Goal: Find specific page/section: Find specific page/section

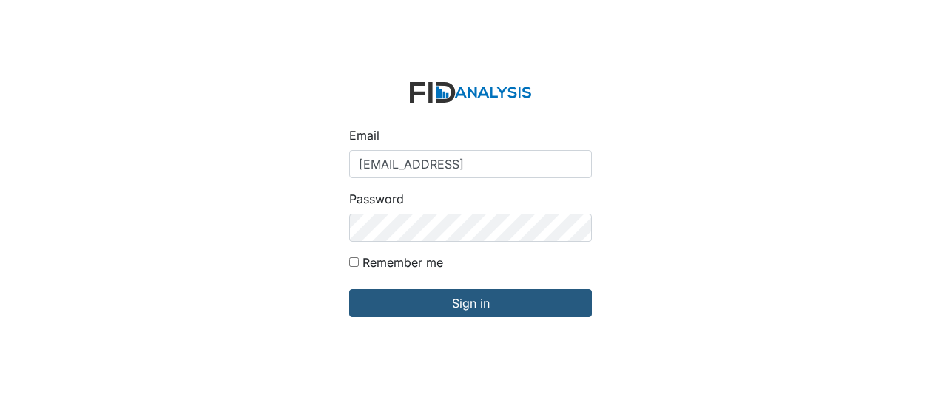
type input "[EMAIL_ADDRESS][DOMAIN_NAME]"
click at [762, 280] on div "Email [EMAIL_ADDRESS][DOMAIN_NAME] Password Remember me Sign in" at bounding box center [470, 208] width 941 height 417
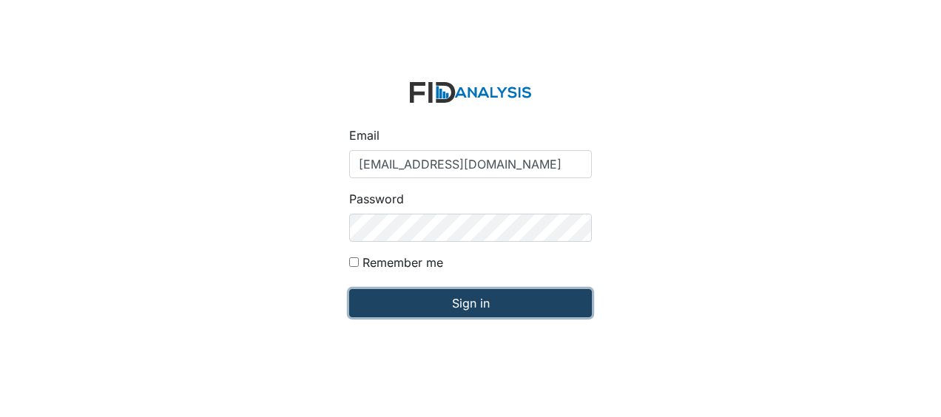
click at [425, 308] on input "Sign in" at bounding box center [470, 303] width 243 height 28
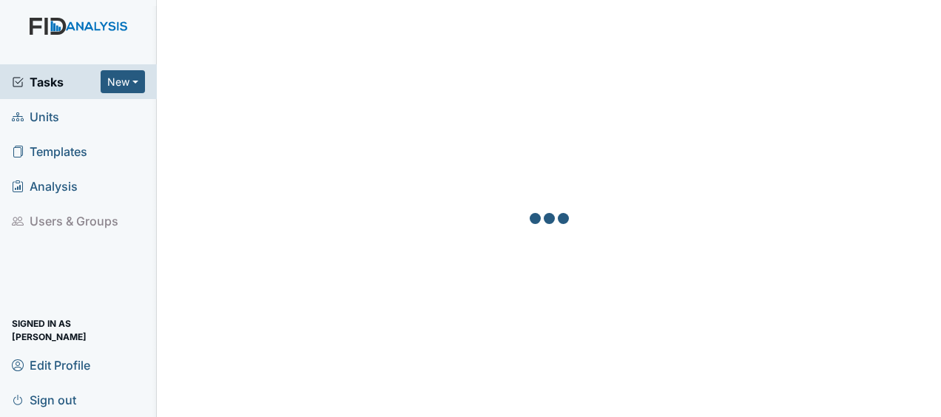
click at [64, 117] on link "Units" at bounding box center [78, 116] width 157 height 35
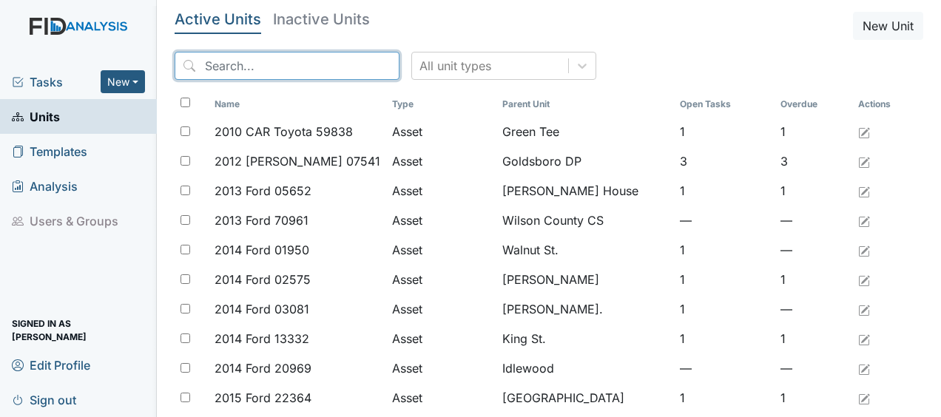
click at [211, 69] on input "search" at bounding box center [287, 66] width 225 height 28
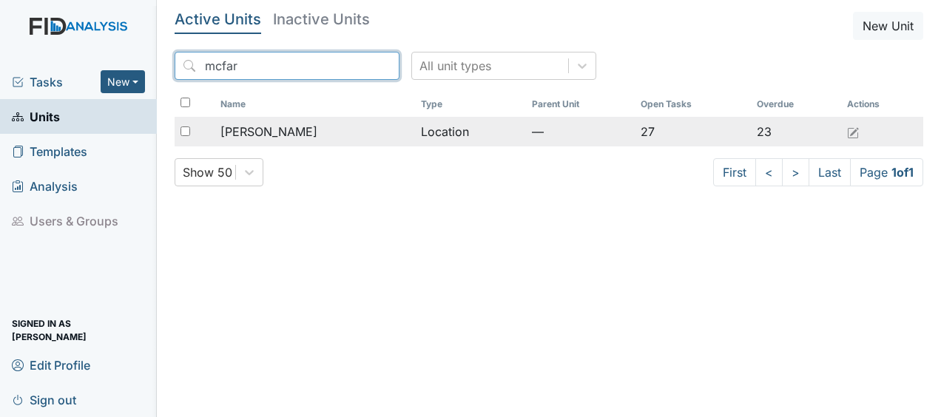
type input "mcfar"
click at [254, 132] on span "McFarland" at bounding box center [268, 132] width 97 height 18
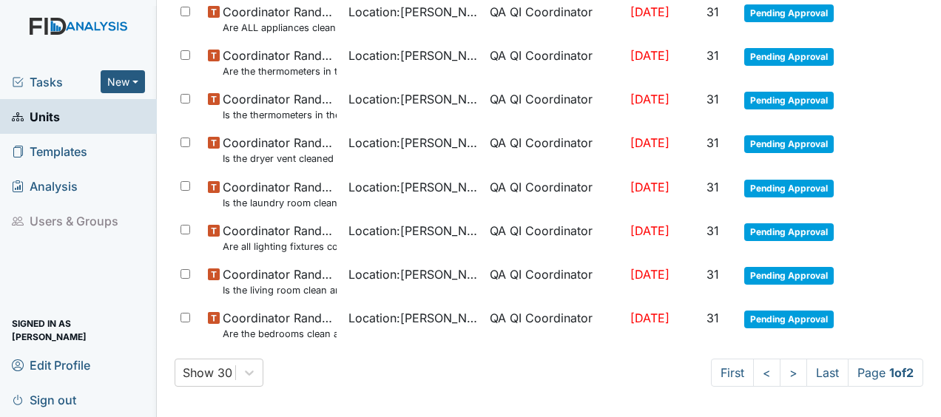
scroll to position [1139, 0]
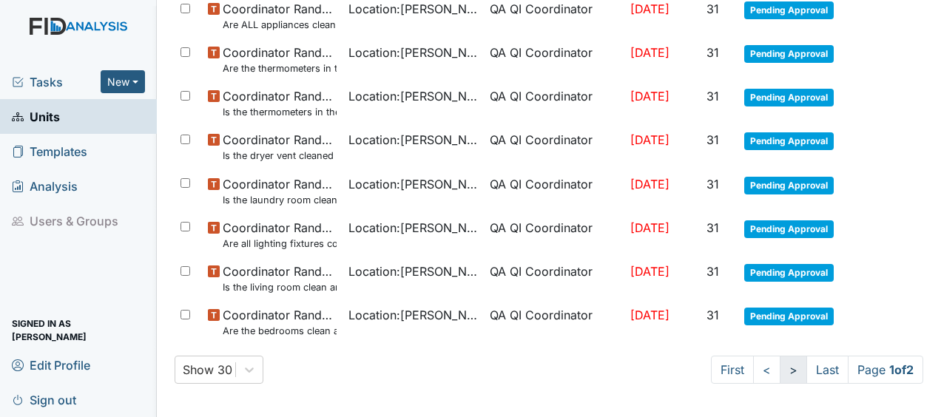
click at [779, 370] on link ">" at bounding box center [792, 370] width 27 height 28
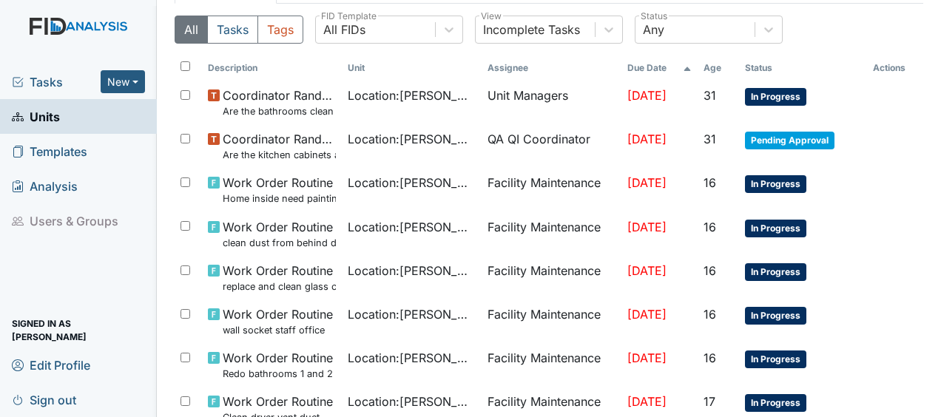
scroll to position [118, 0]
